Goal: Task Accomplishment & Management: Manage account settings

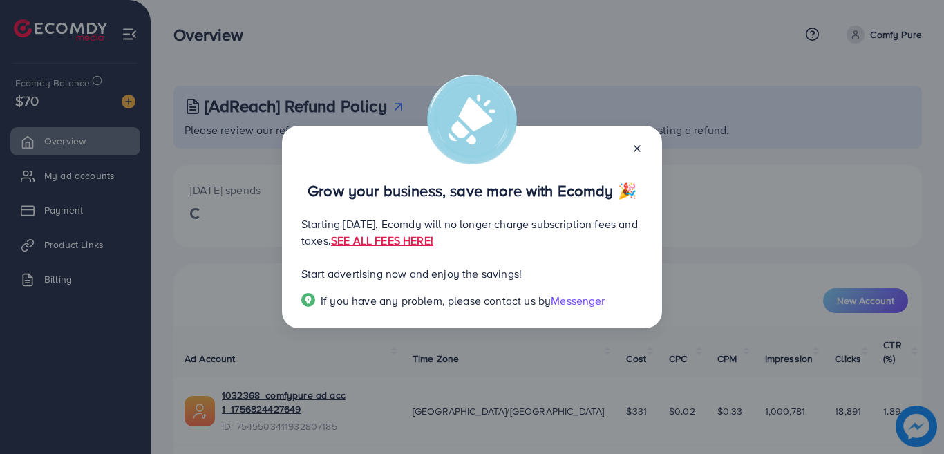
drag, startPoint x: 0, startPoint y: 0, endPoint x: 931, endPoint y: 194, distance: 950.8
click at [931, 194] on div "Grow your business, save more with Ecomdy 🎉 Starting [DATE], Ecomdy will no lon…" at bounding box center [472, 227] width 944 height 454
click at [433, 239] on link "SEE ALL FEES HERE!" at bounding box center [382, 240] width 102 height 15
click at [637, 148] on line at bounding box center [637, 149] width 6 height 6
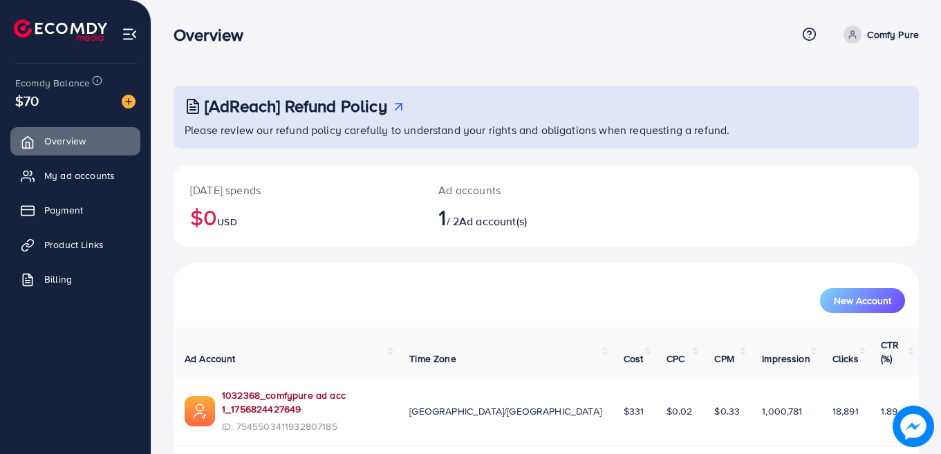
click at [330, 388] on link "1032368_comfypure ad acc 1_1756824427649" at bounding box center [304, 402] width 165 height 28
click at [73, 176] on span "My ad accounts" at bounding box center [83, 176] width 70 height 14
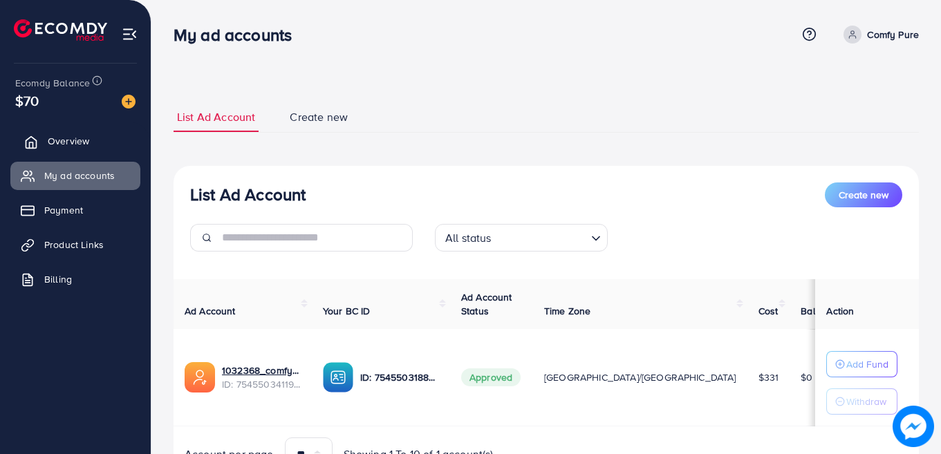
click at [55, 146] on span "Overview" at bounding box center [68, 141] width 41 height 14
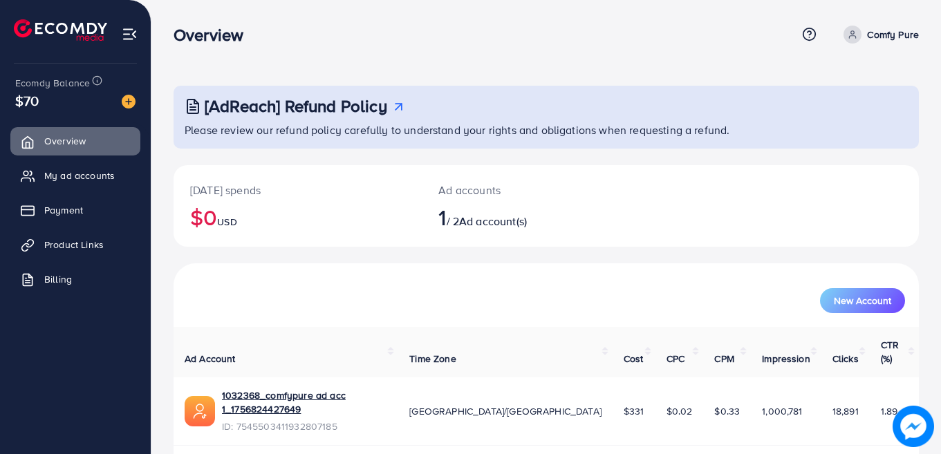
click at [932, 320] on div "[AdReach] Refund Policy Please review our refund policy carefully to understand…" at bounding box center [545, 252] width 789 height 504
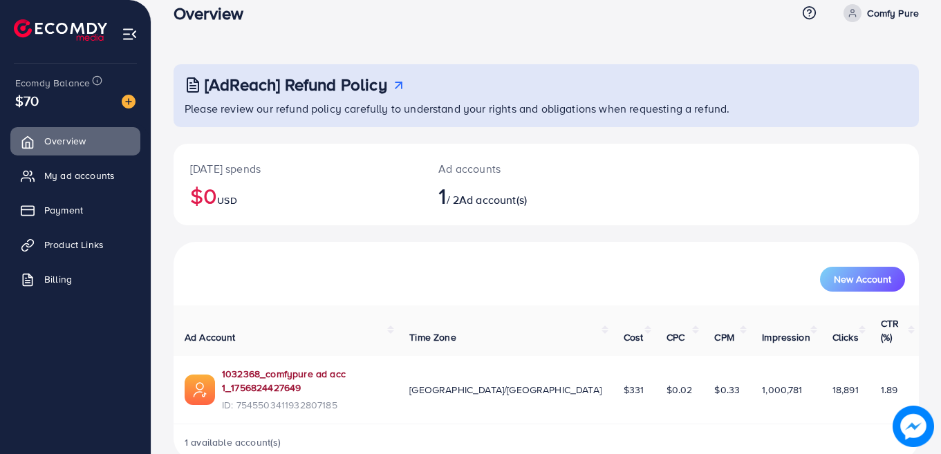
click at [312, 367] on link "1032368_comfypure ad acc 1_1756824427649" at bounding box center [304, 381] width 165 height 28
